Goal: Find specific page/section: Find specific page/section

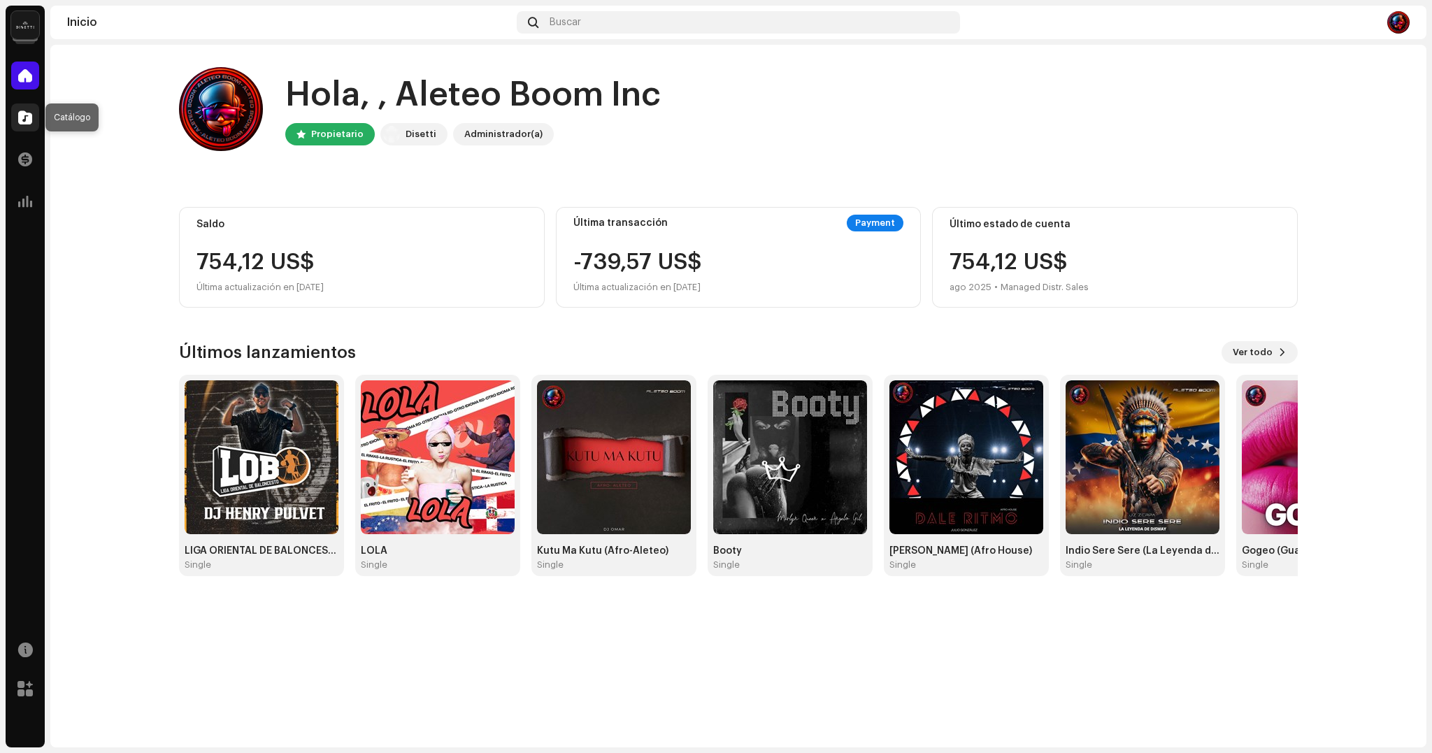
click at [20, 116] on span at bounding box center [25, 117] width 14 height 11
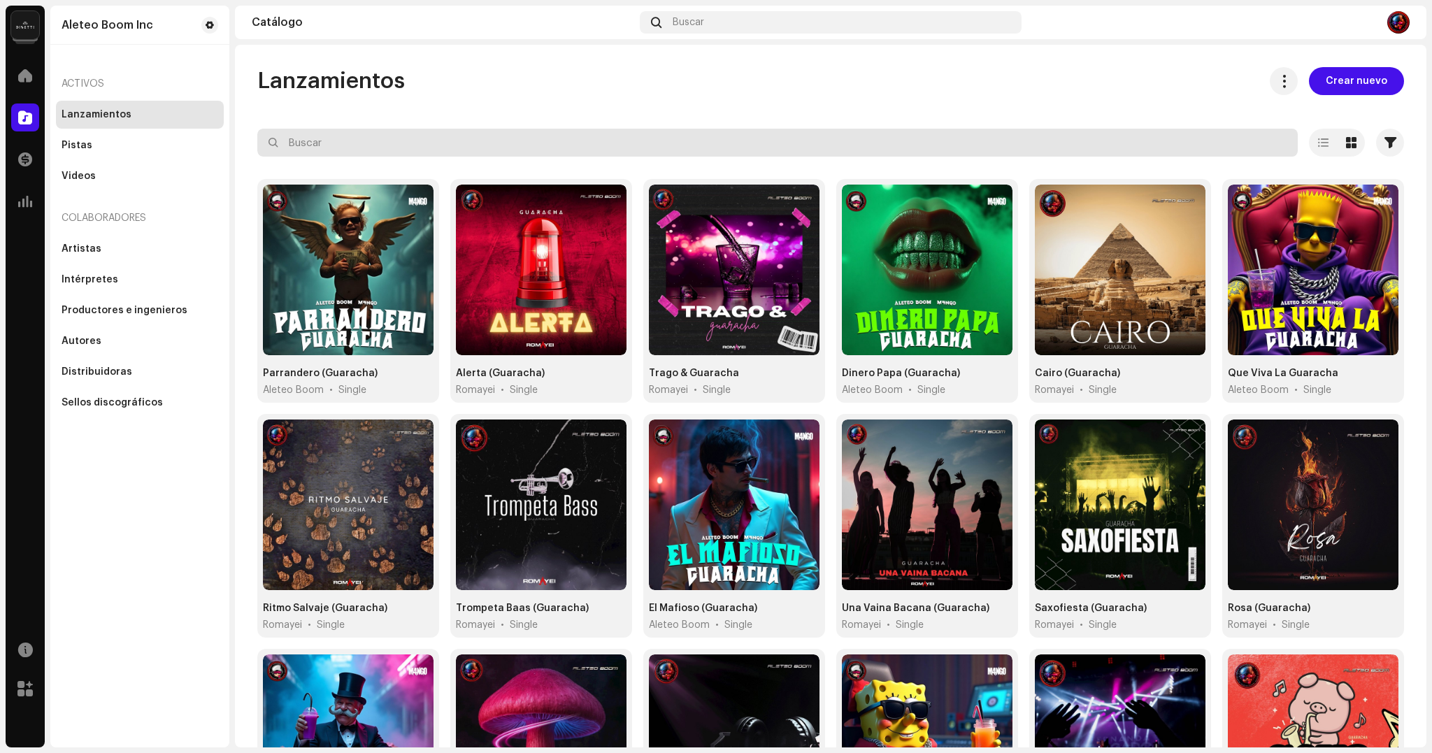
click at [400, 146] on input "text" at bounding box center [777, 143] width 1041 height 28
type input "humo"
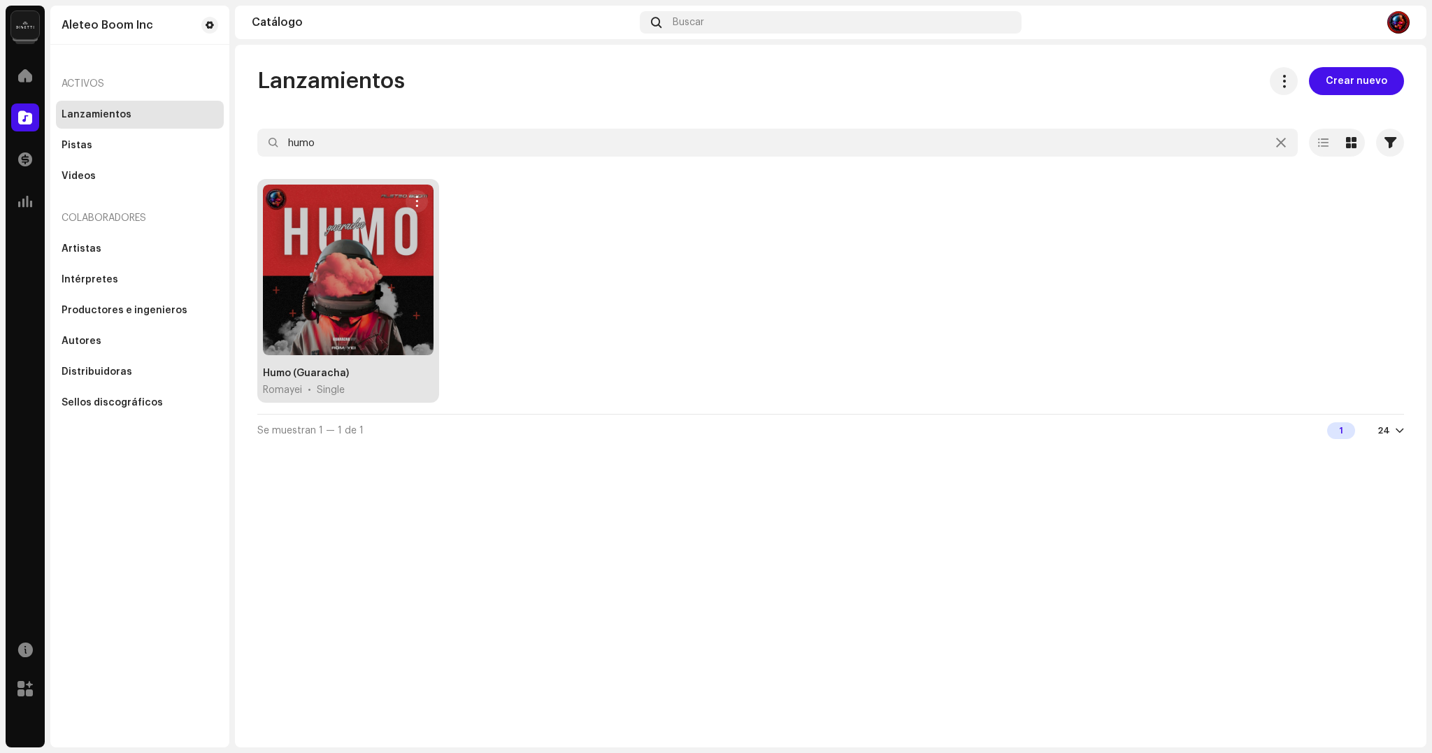
click at [408, 290] on div at bounding box center [348, 270] width 171 height 171
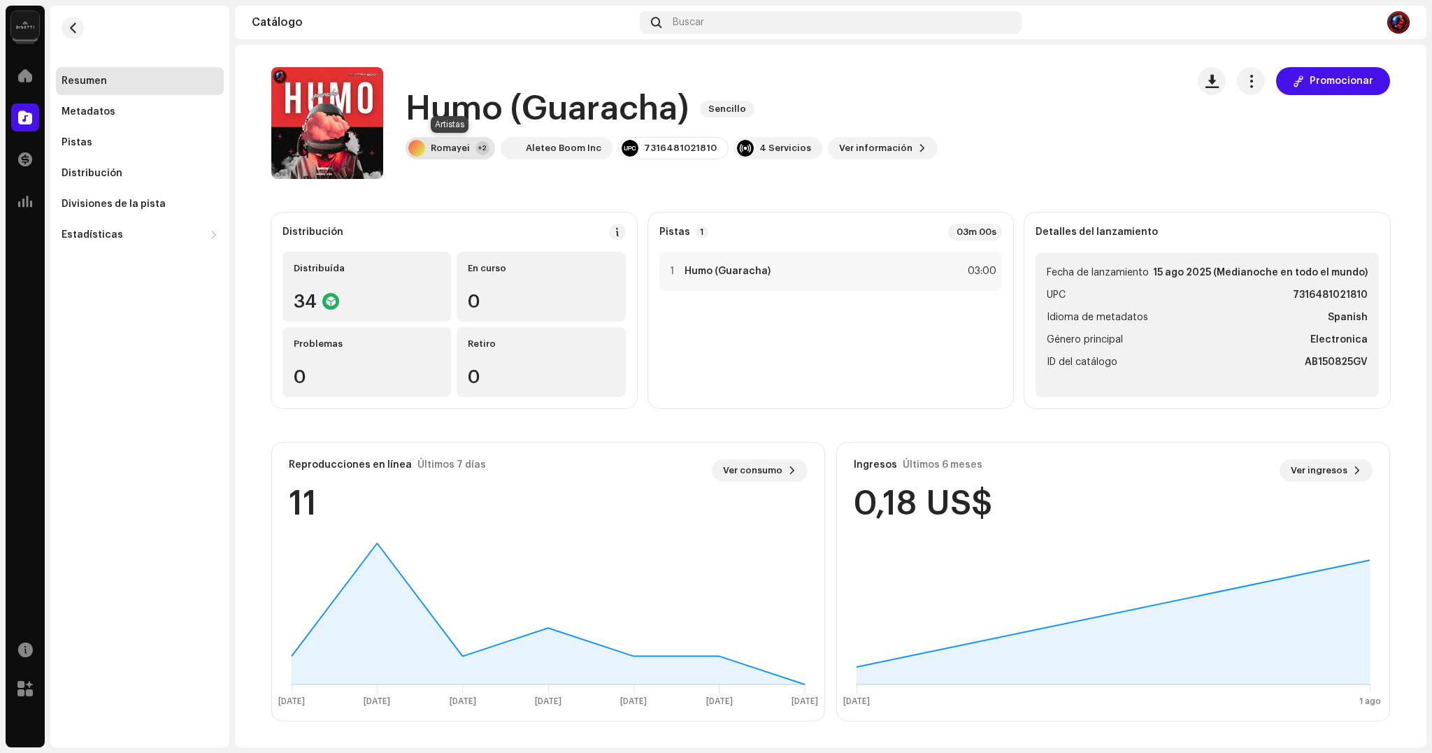
click at [449, 141] on div "Romayei +2" at bounding box center [451, 148] width 90 height 22
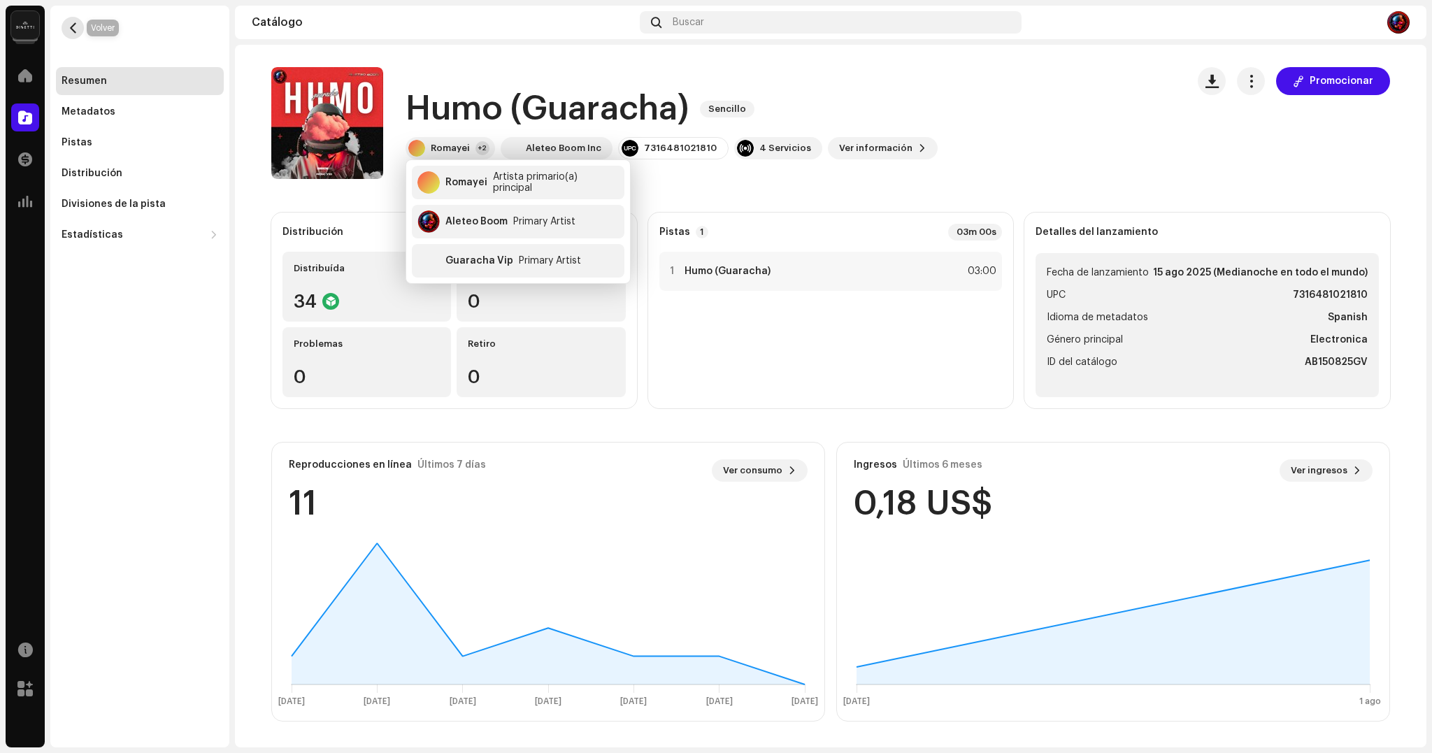
click at [76, 24] on span "button" at bounding box center [73, 27] width 10 height 11
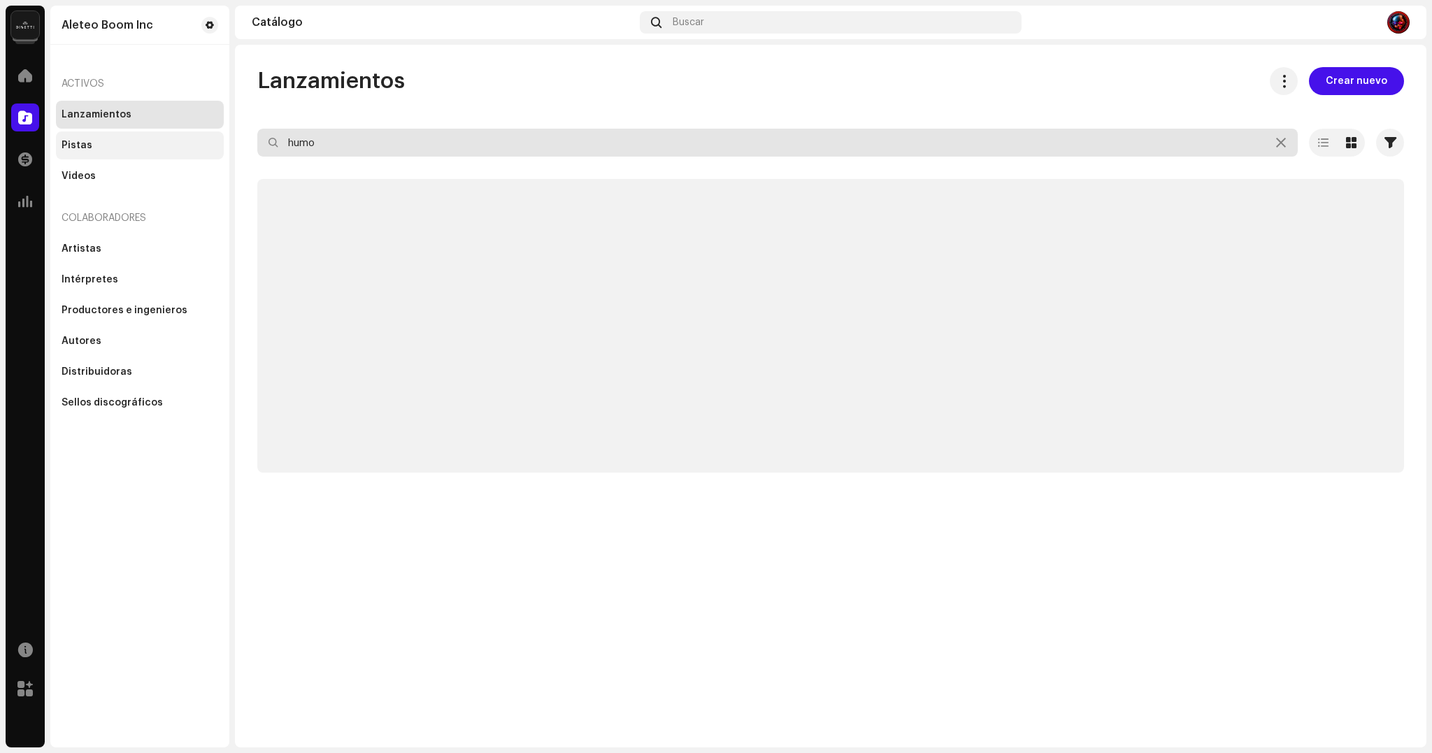
drag, startPoint x: 343, startPoint y: 139, endPoint x: 88, endPoint y: 141, distance: 254.6
click at [88, 141] on div "Aleteo Boom Inc Inicio Catálogo Transacciones Estadísticas Recursos Mercado Ale…" at bounding box center [716, 376] width 1432 height 753
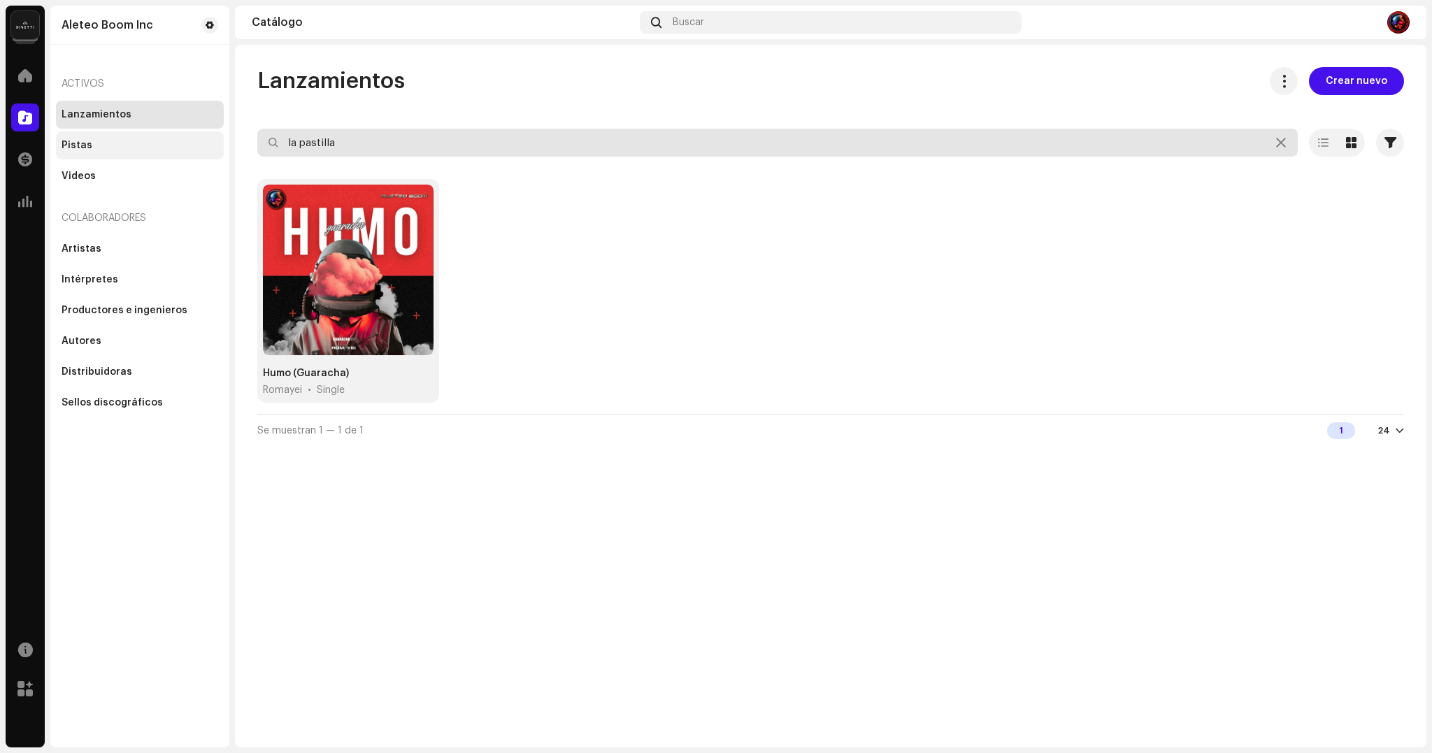
type input "la pastilla"
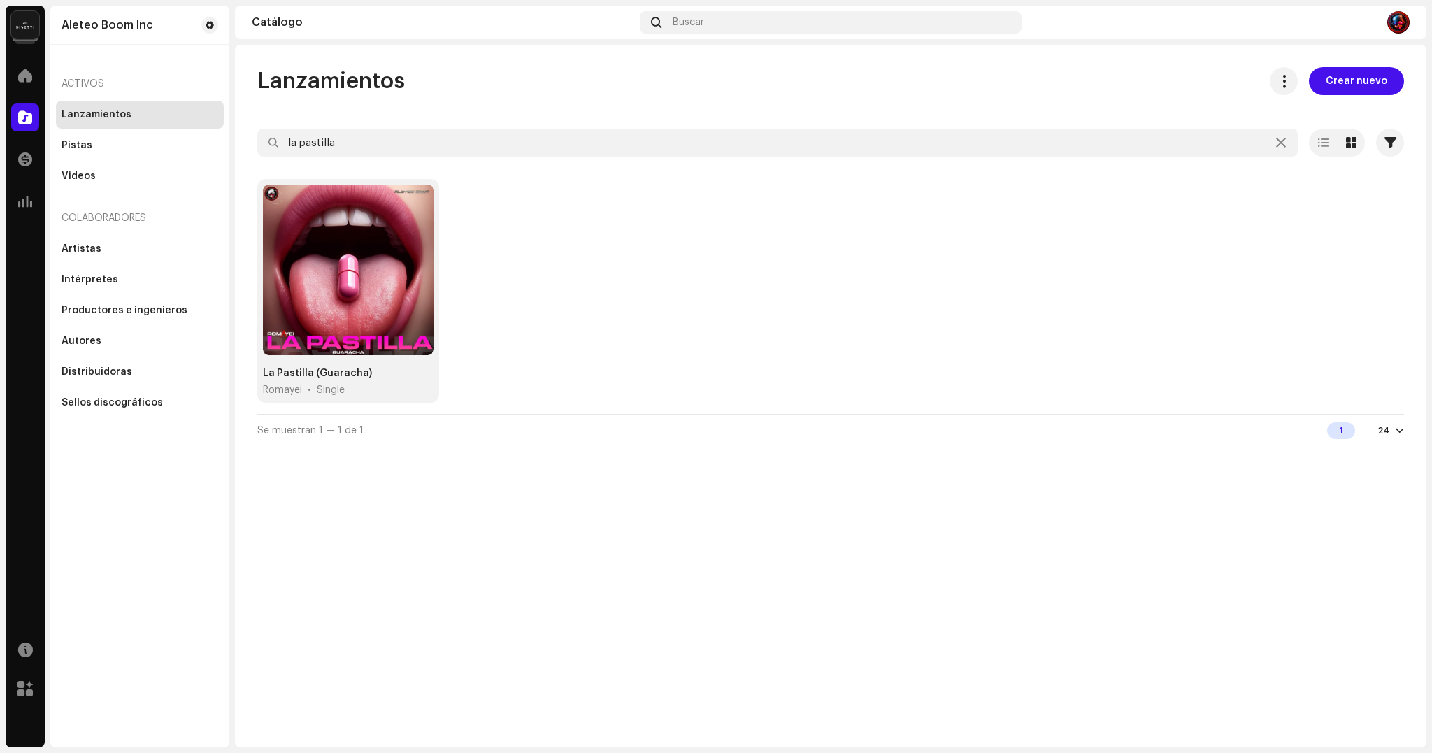
click at [1370, 24] on div at bounding box center [1218, 22] width 383 height 22
click at [1405, 22] on img at bounding box center [1398, 22] width 22 height 22
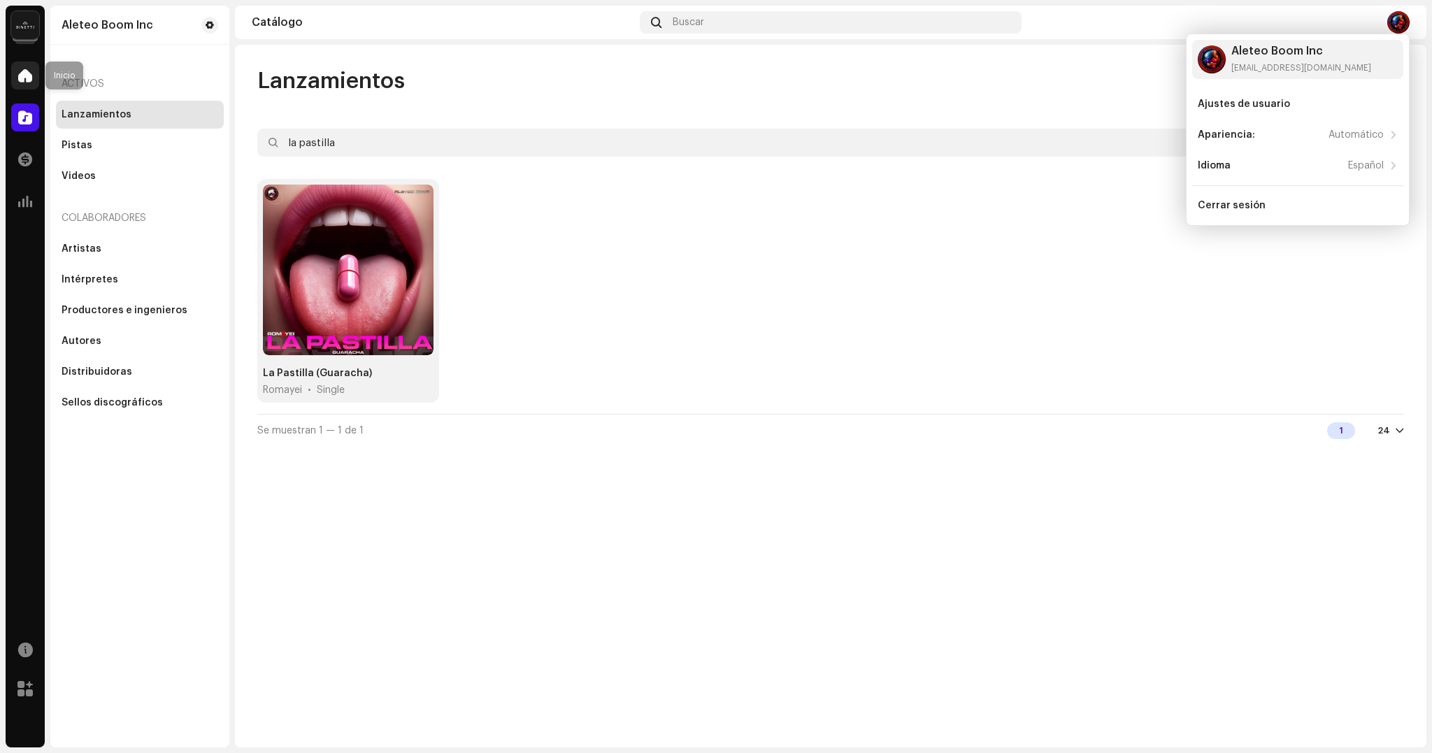
click at [27, 80] on span at bounding box center [25, 75] width 14 height 11
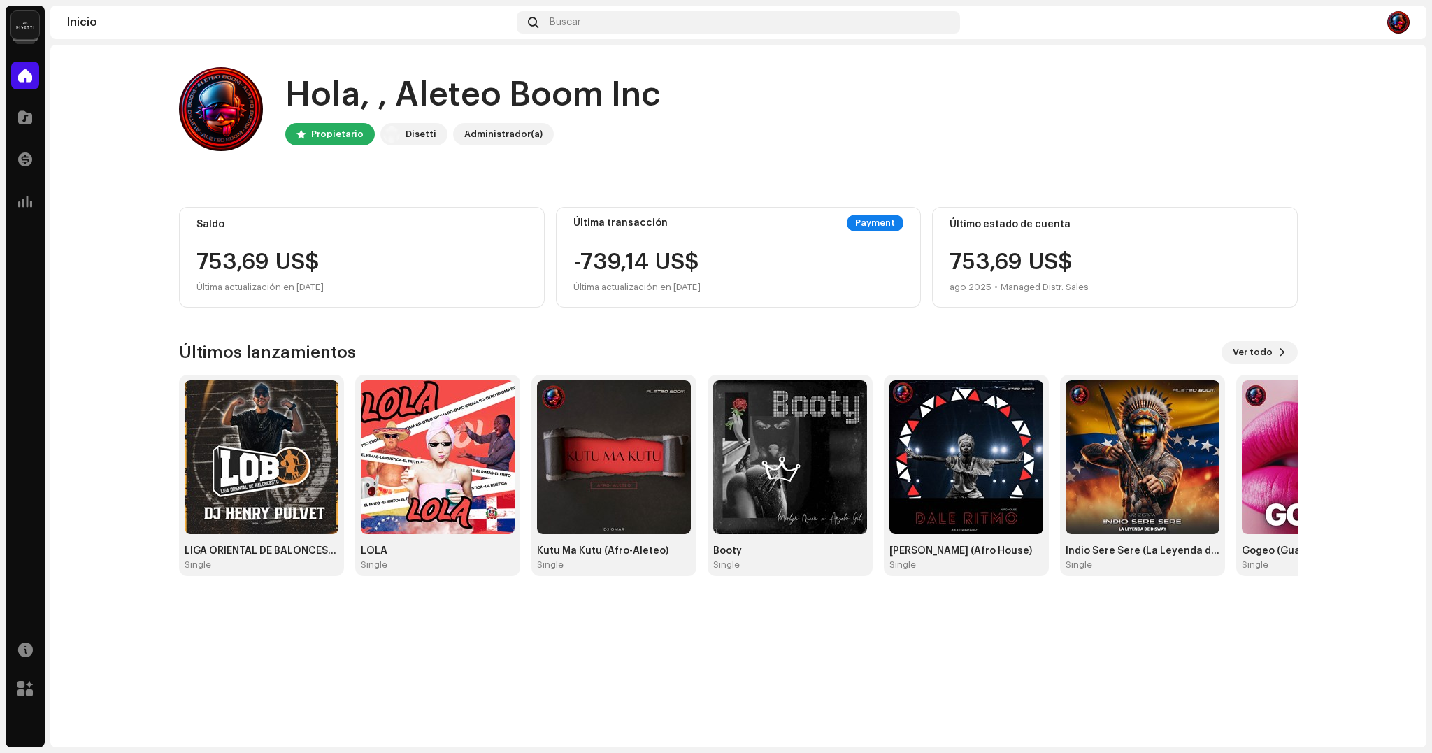
click at [271, 438] on img at bounding box center [262, 457] width 154 height 154
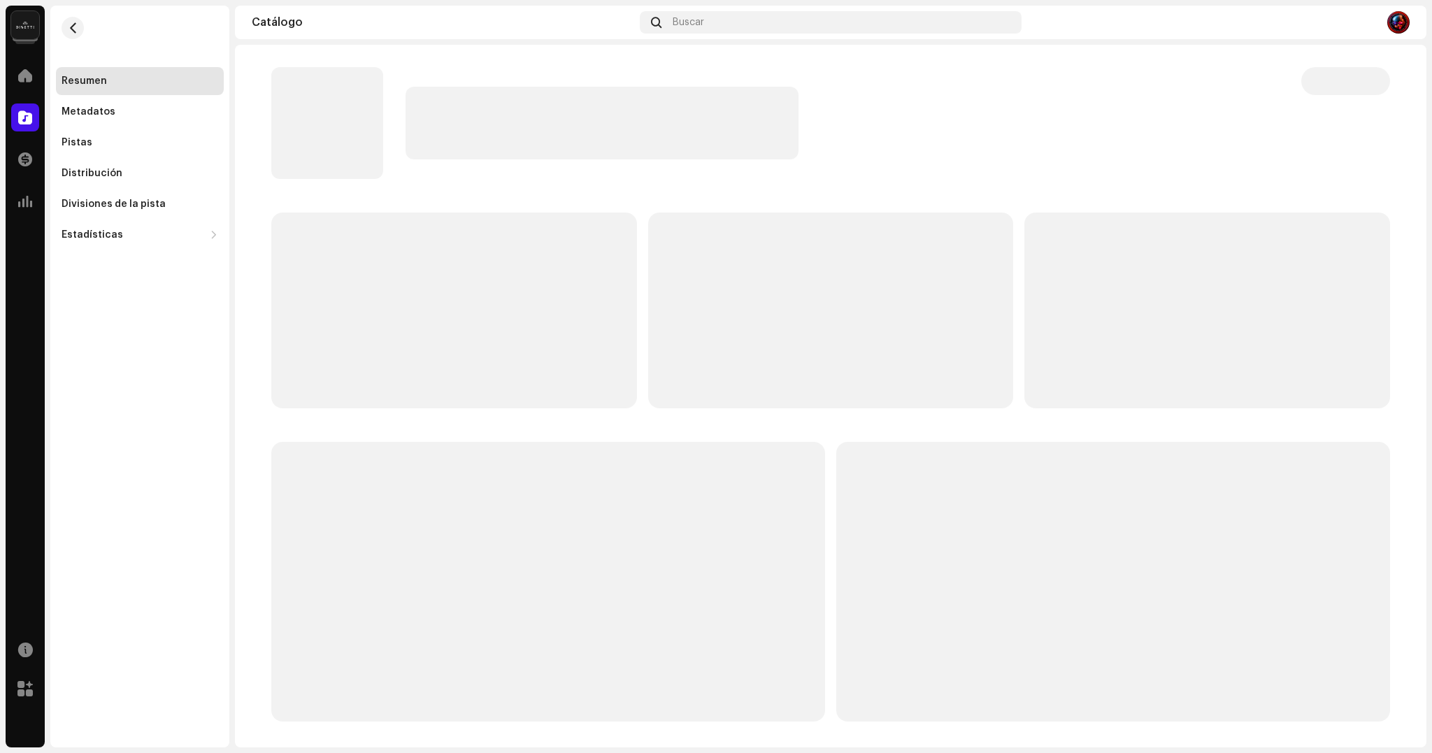
click at [271, 438] on div at bounding box center [830, 467] width 1119 height 509
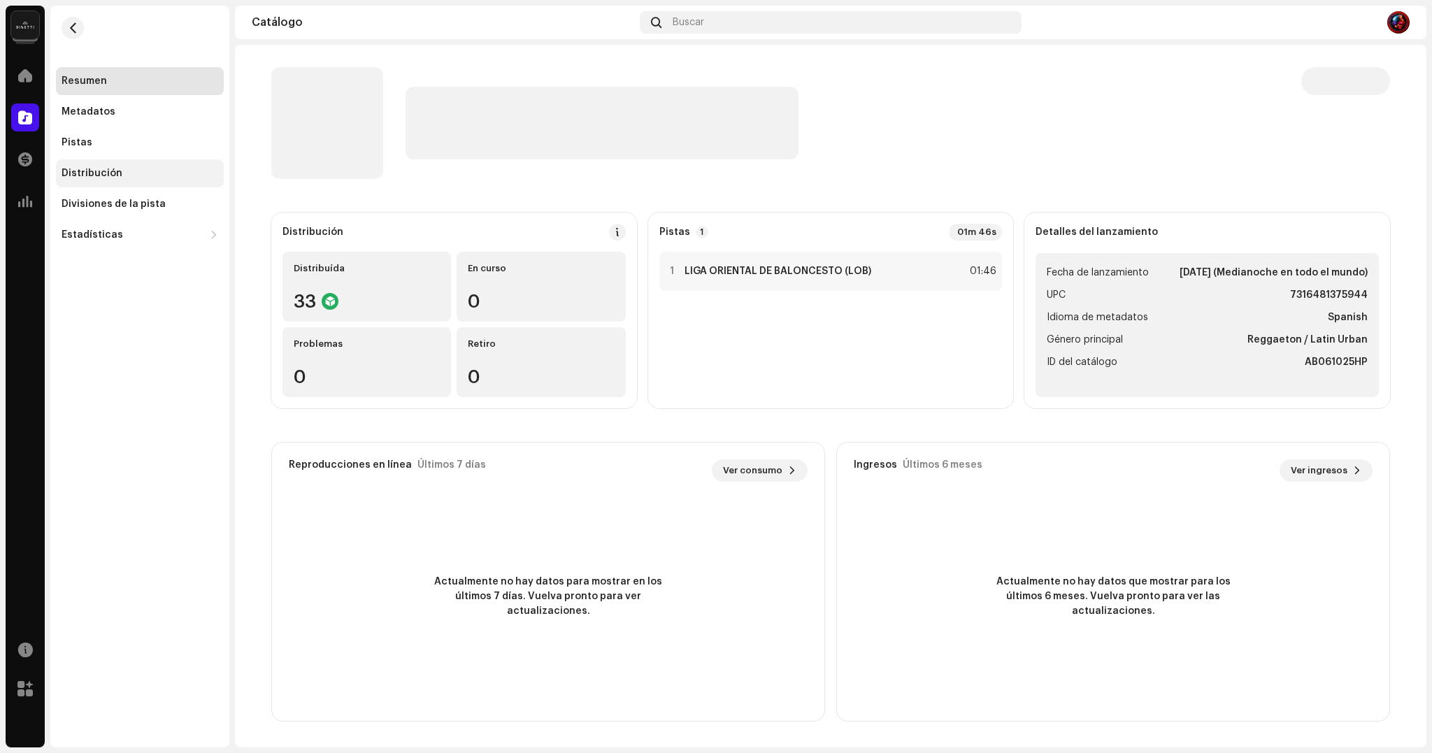
click at [113, 187] on div "Distribución" at bounding box center [140, 173] width 168 height 28
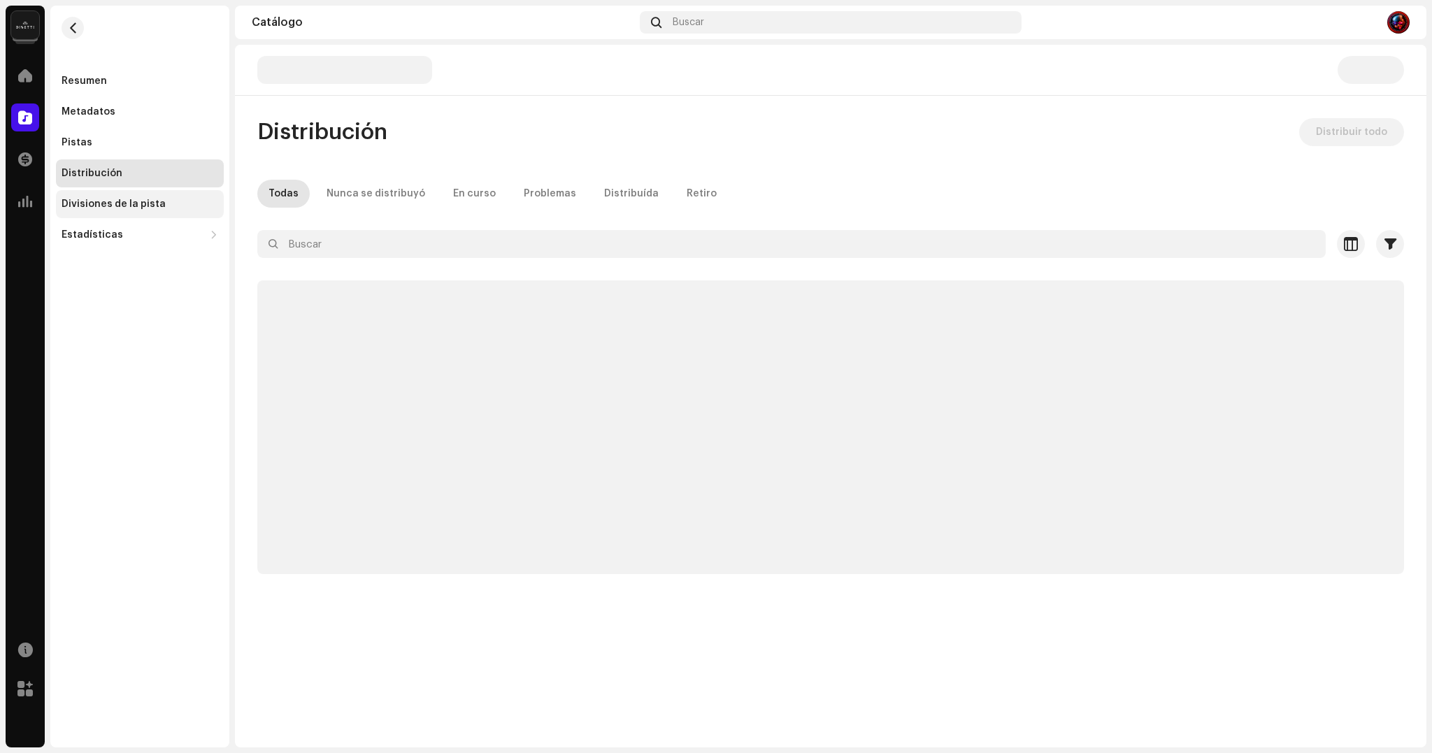
click at [113, 199] on div "Divisiones de la pista" at bounding box center [114, 204] width 104 height 11
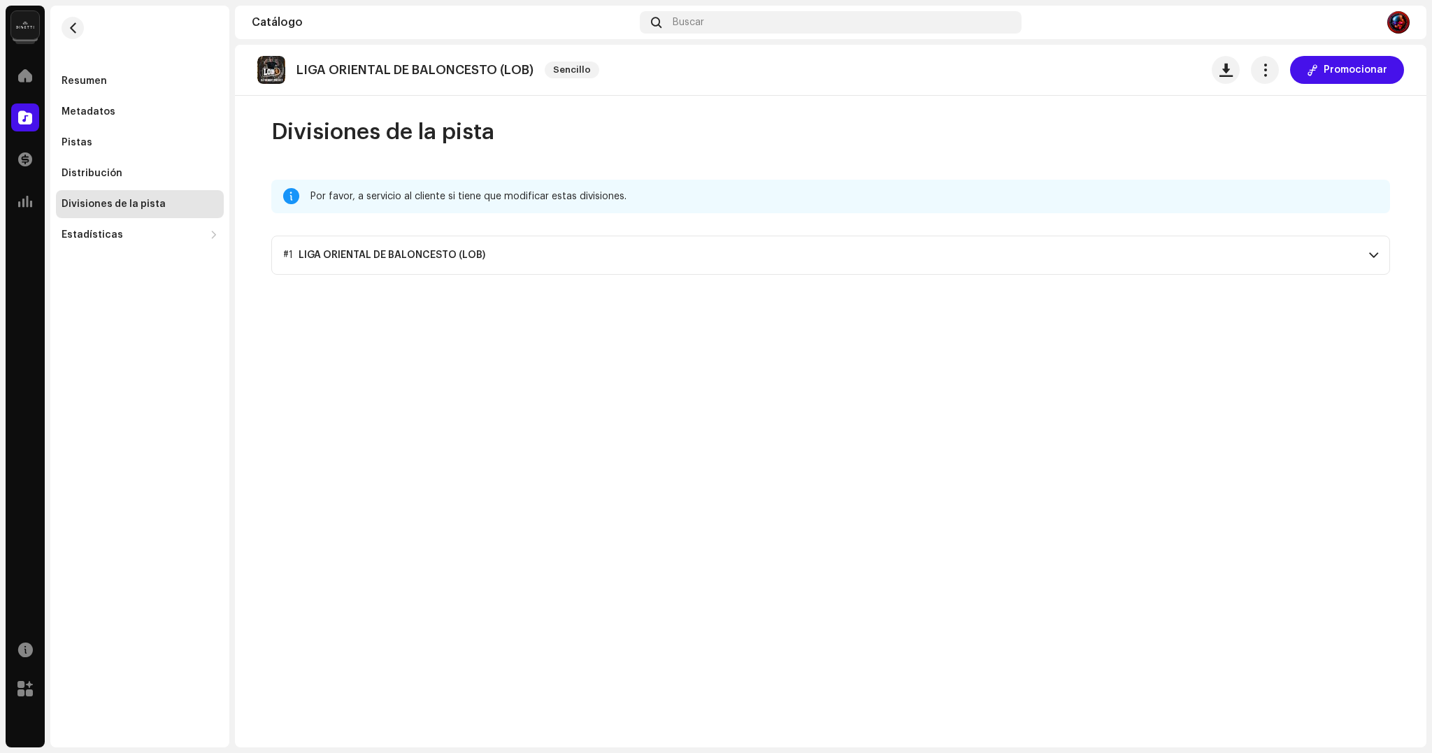
click at [350, 252] on div "LIGA ORIENTAL DE BALONCESTO (LOB)" at bounding box center [392, 255] width 187 height 11
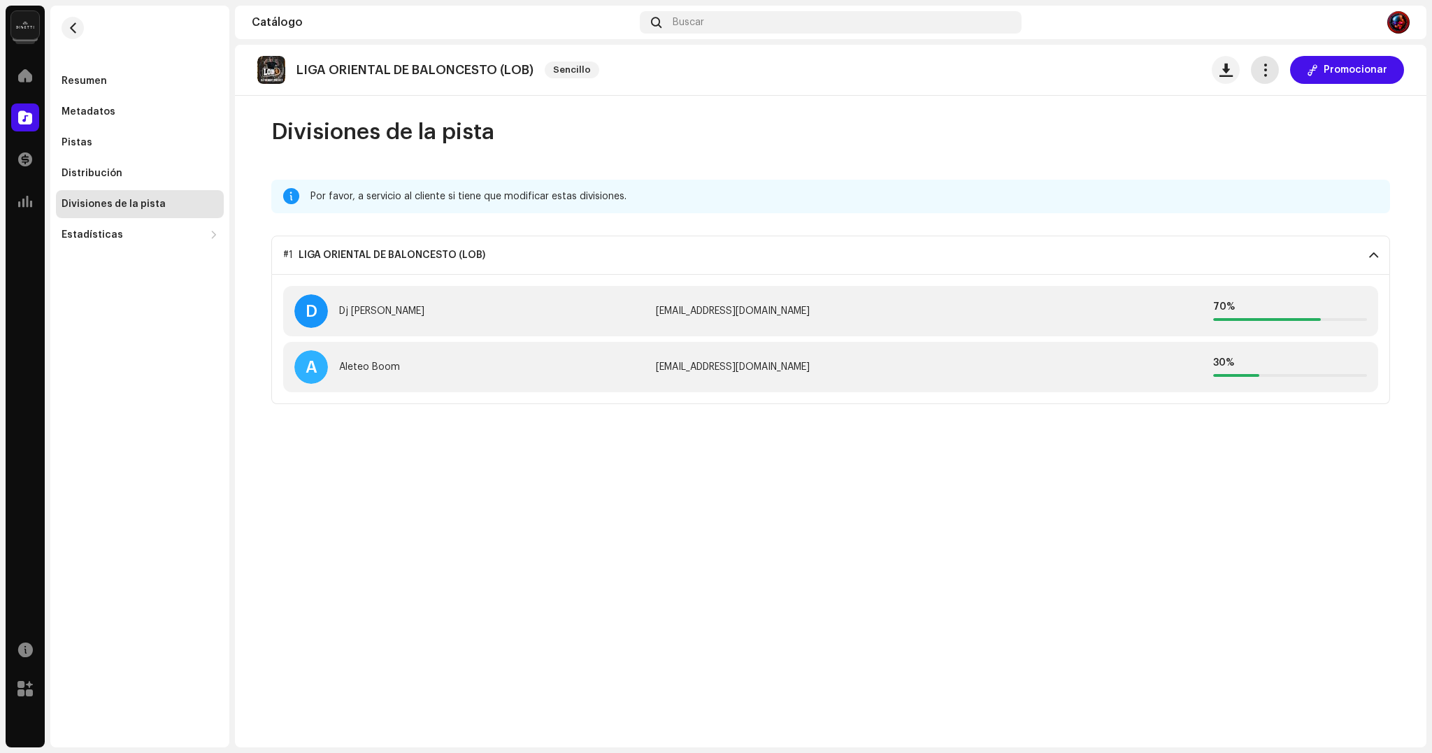
click at [1269, 73] on span "button" at bounding box center [1265, 69] width 13 height 11
click at [942, 157] on div "Divisiones de la pista Por favor, a servicio al cliente si tiene que modificar …" at bounding box center [831, 261] width 1164 height 286
click at [1401, 14] on img at bounding box center [1398, 22] width 22 height 22
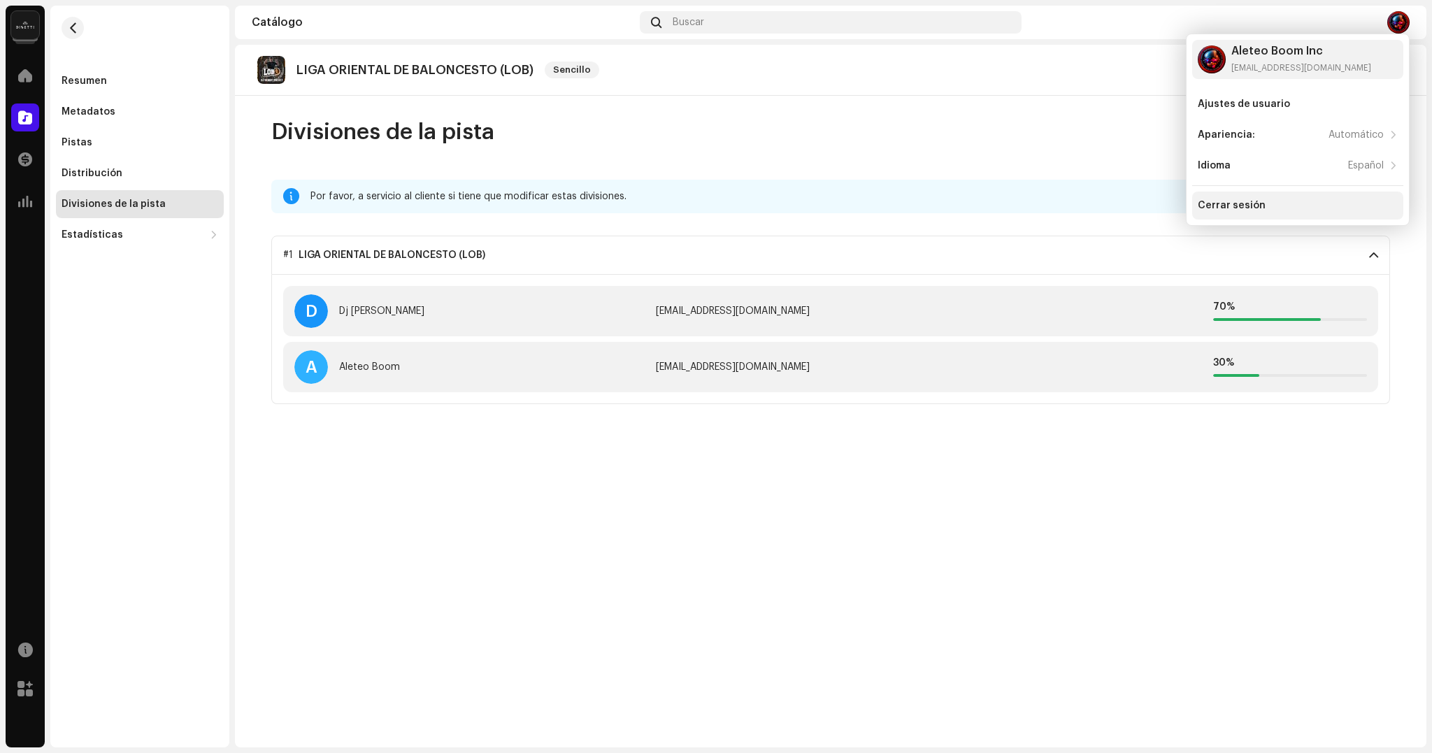
click at [1299, 201] on div "Cerrar sesión" at bounding box center [1298, 205] width 200 height 11
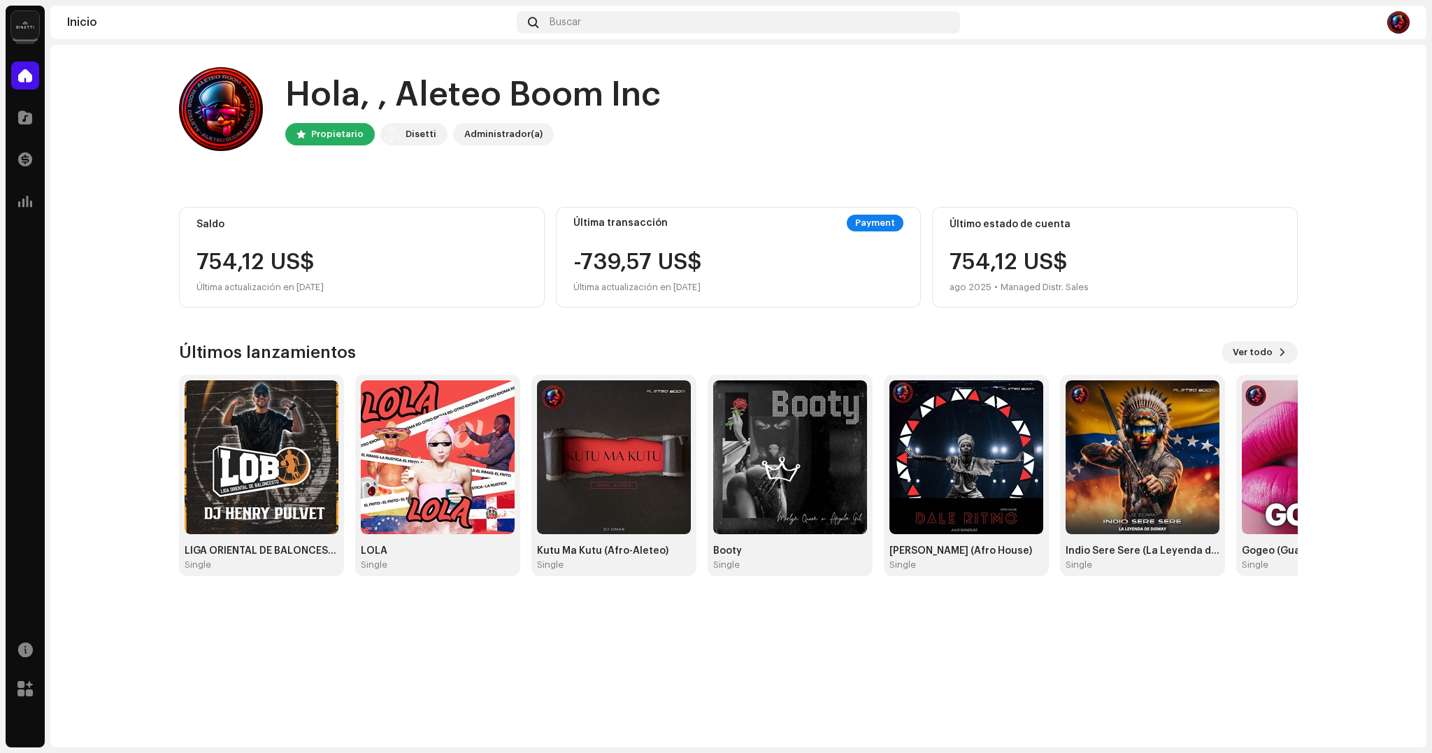
click at [1404, 22] on img at bounding box center [1398, 22] width 22 height 22
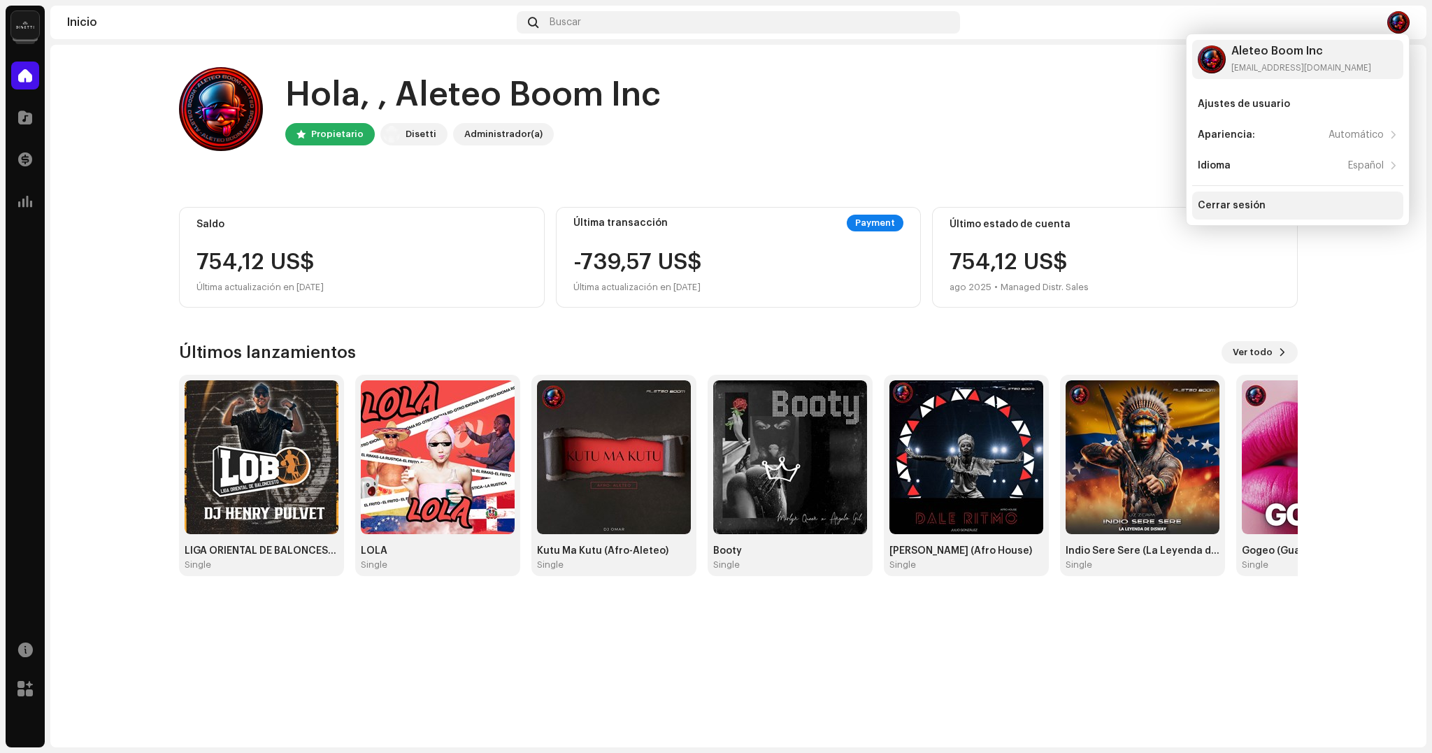
click at [1267, 198] on div "Cerrar sesión" at bounding box center [1297, 206] width 211 height 28
